Goal: Information Seeking & Learning: Check status

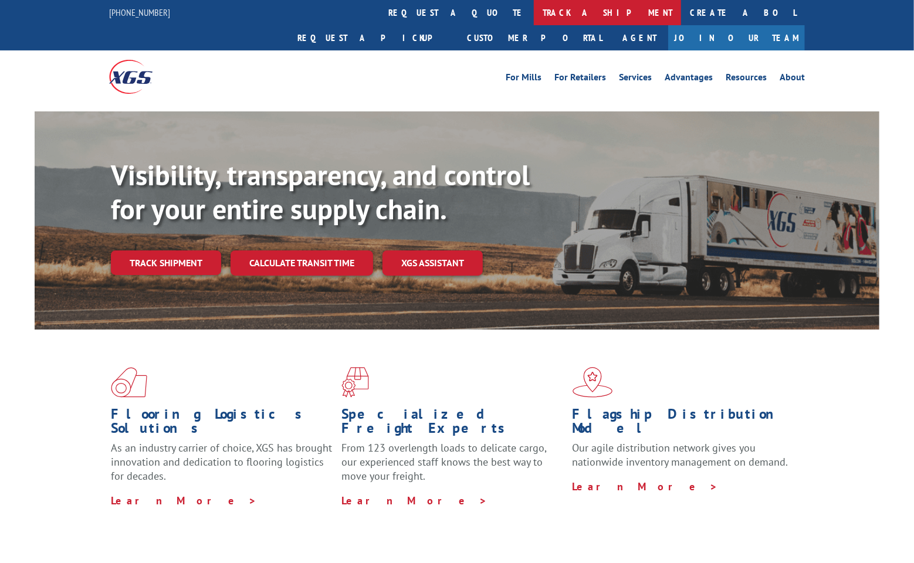
click at [534, 15] on link "track a shipment" at bounding box center [607, 12] width 147 height 25
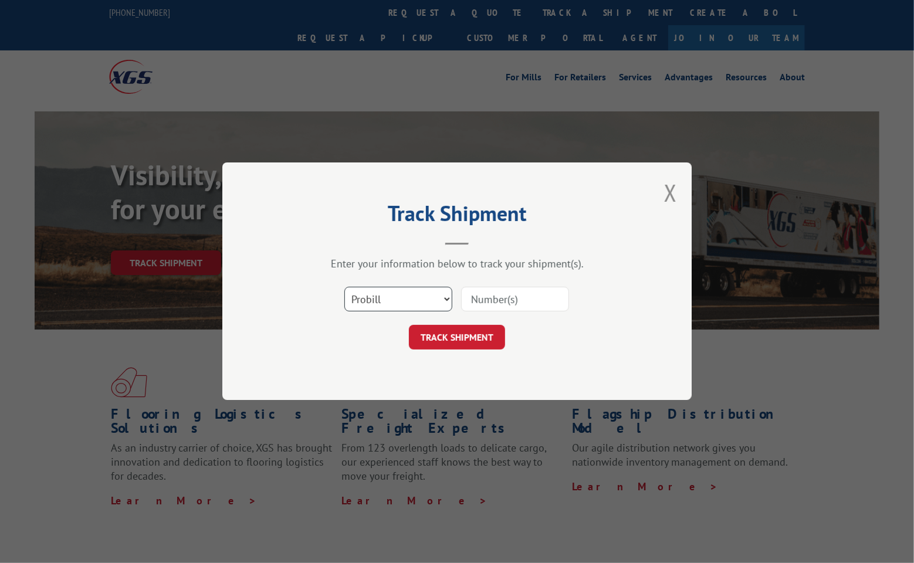
click at [432, 302] on select "Select category... Probill BOL PO" at bounding box center [398, 300] width 108 height 25
select select "bol"
click at [344, 288] on select "Select category... Probill BOL PO" at bounding box center [398, 300] width 108 height 25
click at [499, 296] on input at bounding box center [515, 300] width 108 height 25
type input "633010"
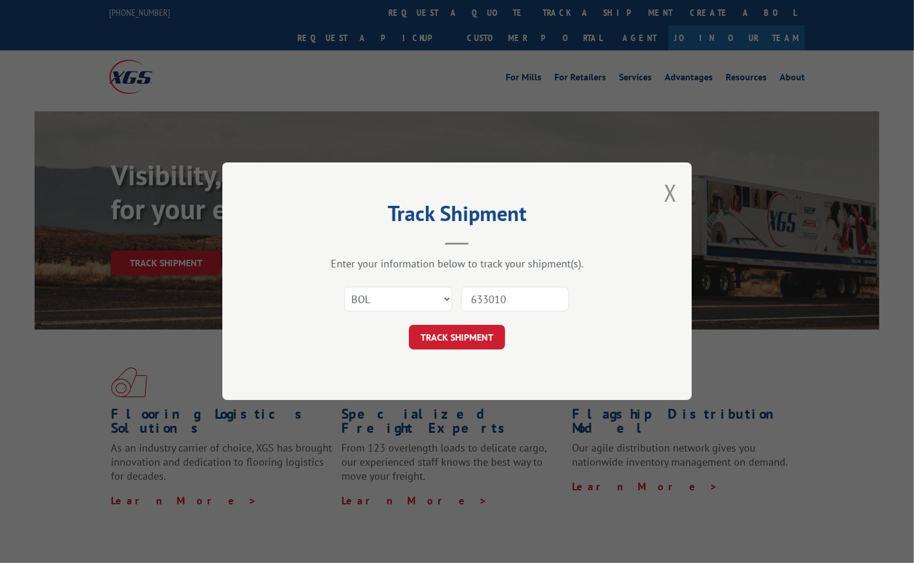
click button "TRACK SHIPMENT" at bounding box center [457, 338] width 96 height 25
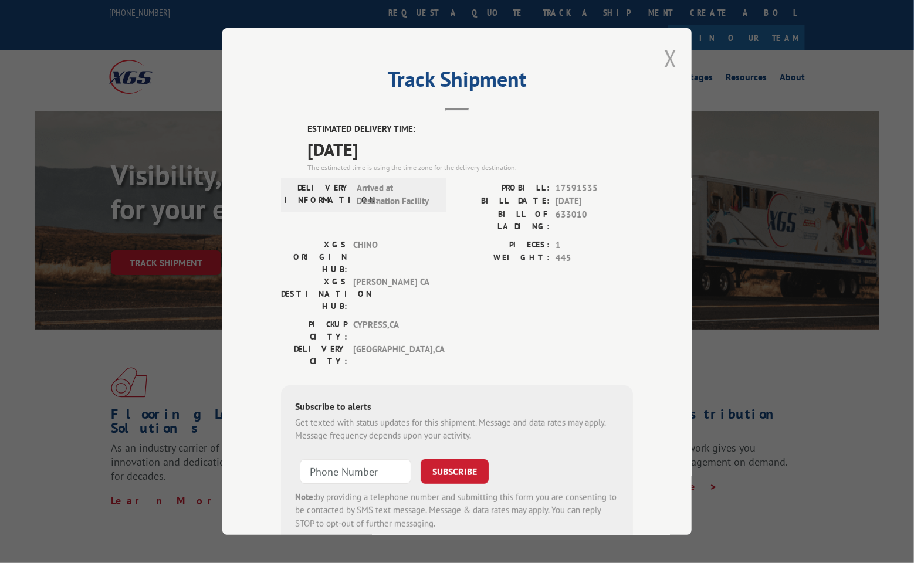
click at [668, 57] on button "Close modal" at bounding box center [670, 58] width 13 height 31
